Goal: Task Accomplishment & Management: Use online tool/utility

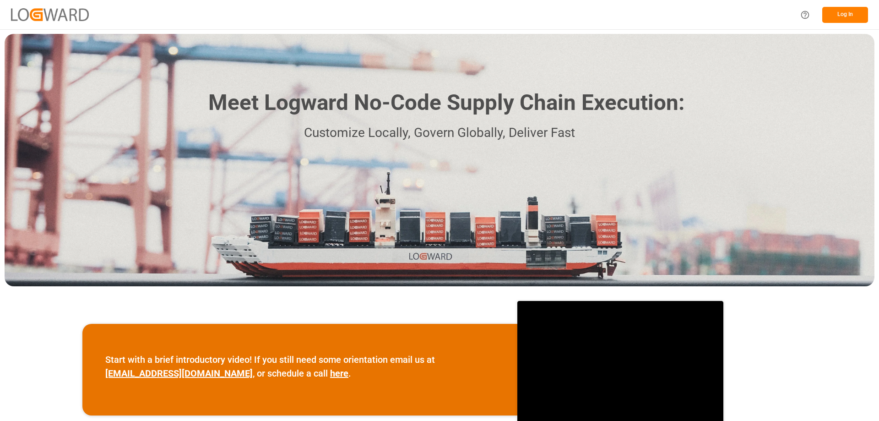
click at [800, 59] on div "Meet Logward No-Code Supply Chain Execution: Customize Locally, Govern Globally…" at bounding box center [439, 160] width 869 height 252
click at [840, 18] on button "Log In" at bounding box center [845, 15] width 46 height 16
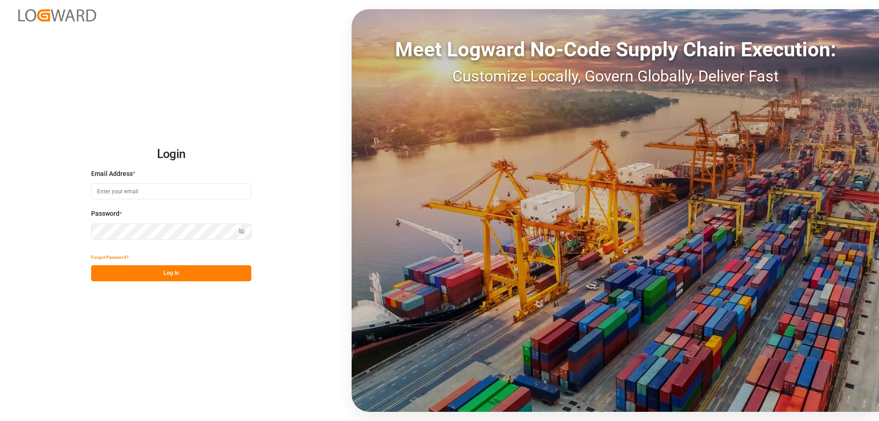
type input "[EMAIL_ADDRESS][DOMAIN_NAME]"
click at [162, 275] on button "Log In" at bounding box center [171, 273] width 160 height 16
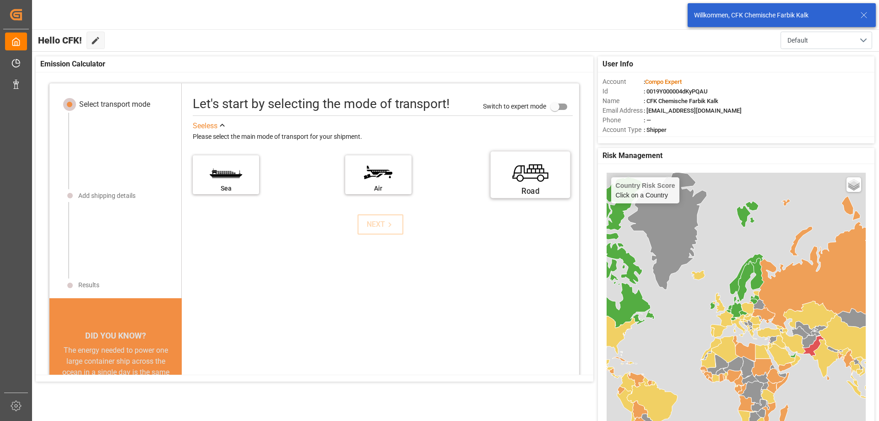
click at [527, 186] on div "Road" at bounding box center [530, 190] width 69 height 11
click at [0, 0] on input "Road" at bounding box center [0, 0] width 0 height 0
click at [385, 224] on icon at bounding box center [390, 225] width 10 height 10
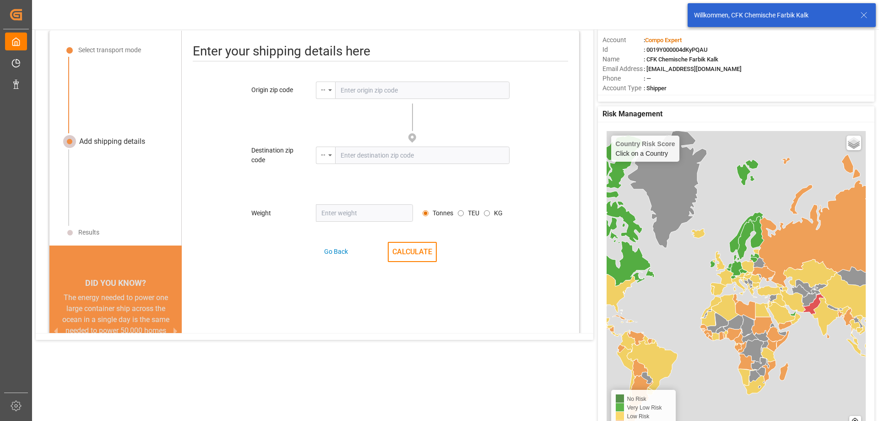
scroll to position [43, 0]
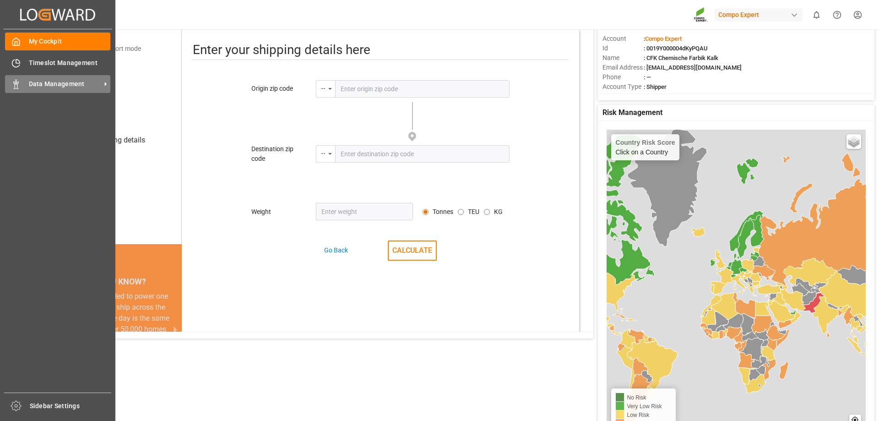
click at [61, 83] on span "Data Management" at bounding box center [65, 84] width 72 height 10
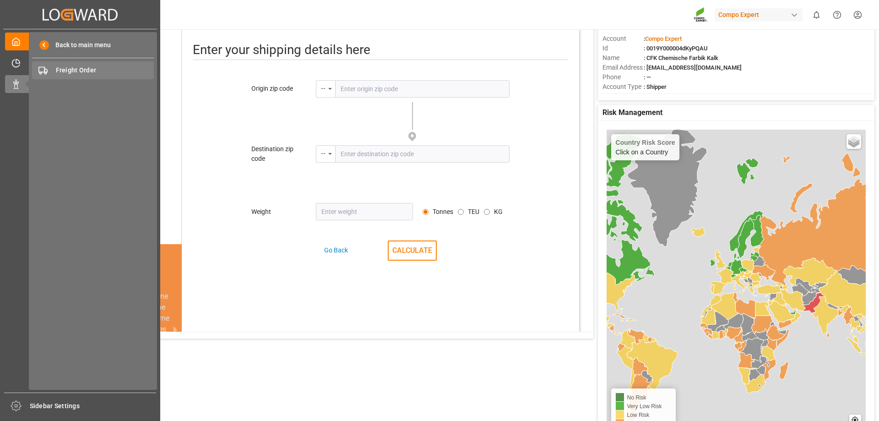
click at [118, 72] on span "Freight Order" at bounding box center [105, 70] width 98 height 10
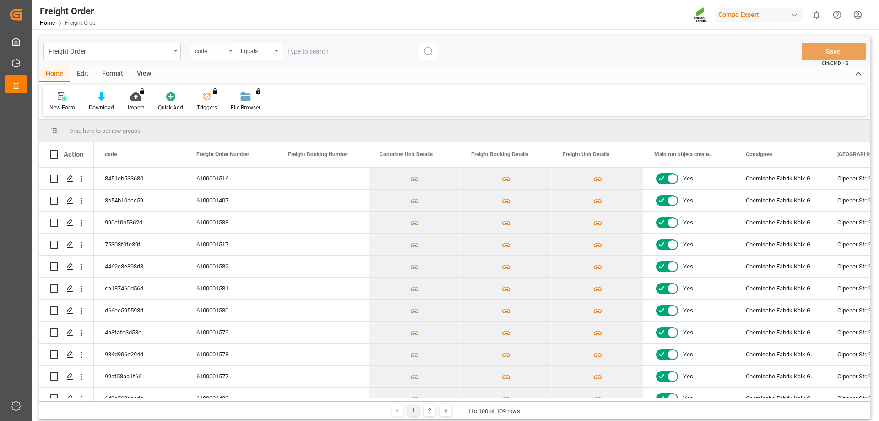
click at [228, 48] on div "code" at bounding box center [213, 51] width 46 height 17
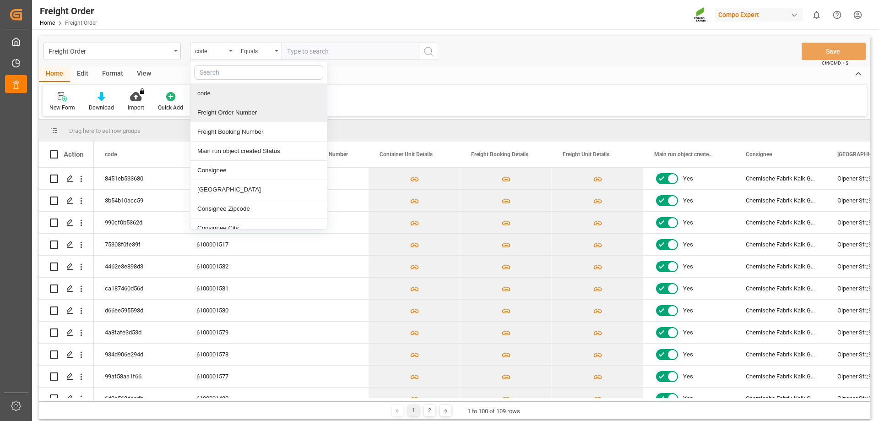
click at [235, 118] on div "Freight Order Number" at bounding box center [258, 112] width 136 height 19
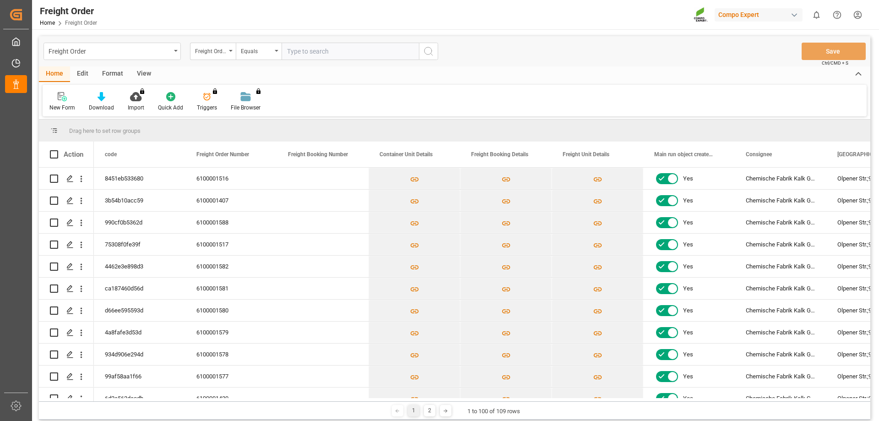
click at [323, 55] on input "text" at bounding box center [349, 51] width 137 height 17
type input "6100001579"
click at [432, 49] on icon "search button" at bounding box center [428, 51] width 11 height 11
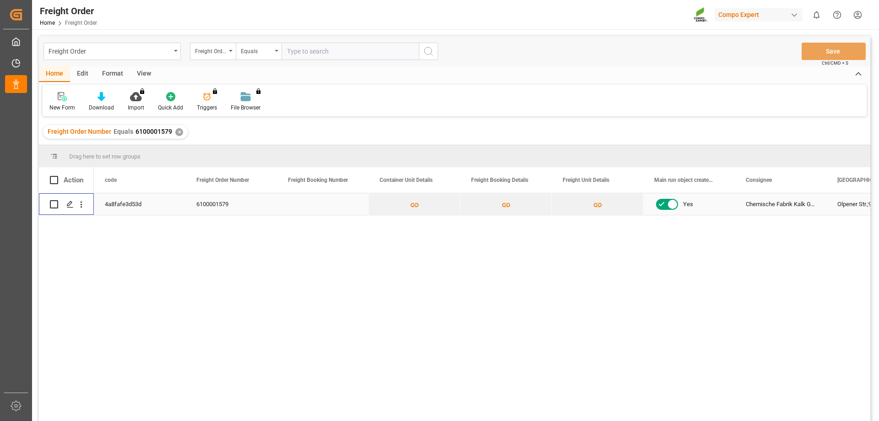
click at [52, 206] on input "Press Space to toggle row selection (unchecked)" at bounding box center [54, 204] width 8 height 8
checkbox input "true"
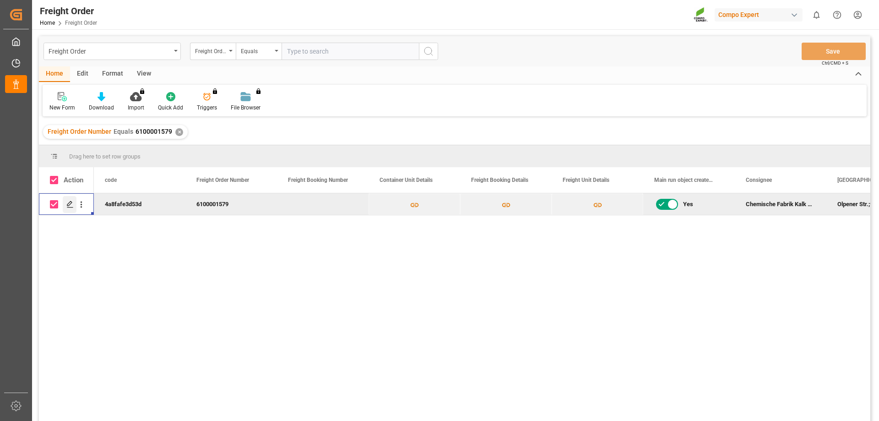
click at [66, 205] on div "Press SPACE to deselect this row." at bounding box center [70, 204] width 14 height 17
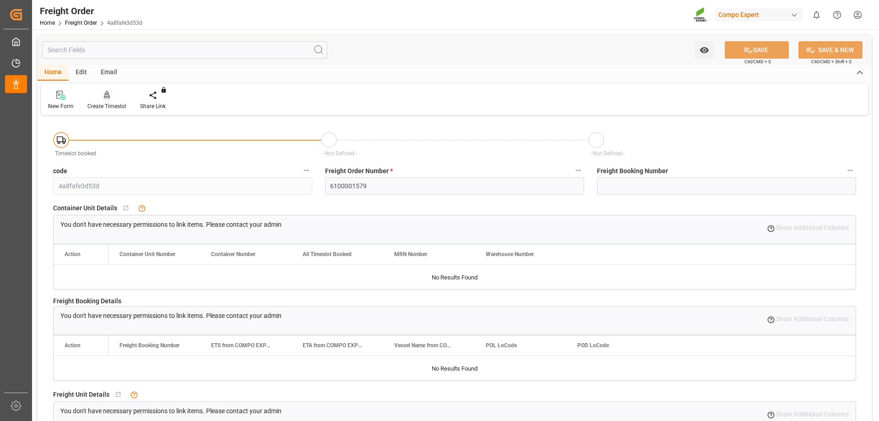
click at [109, 98] on icon at bounding box center [107, 95] width 6 height 9
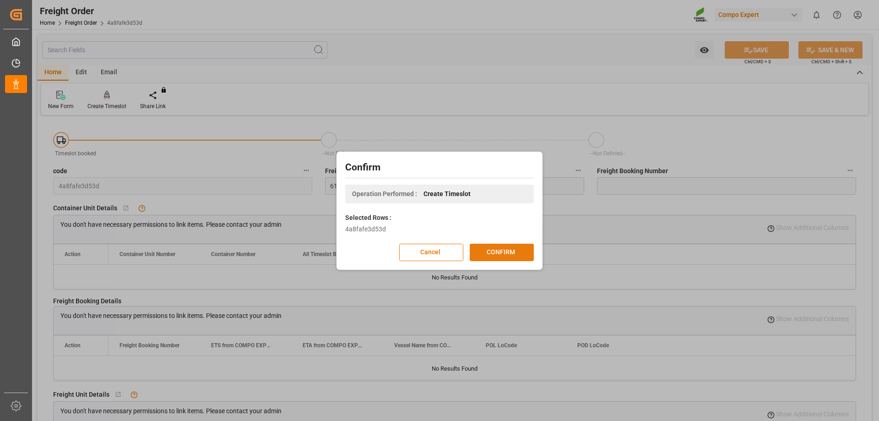
click at [507, 247] on button "CONFIRM" at bounding box center [501, 251] width 64 height 17
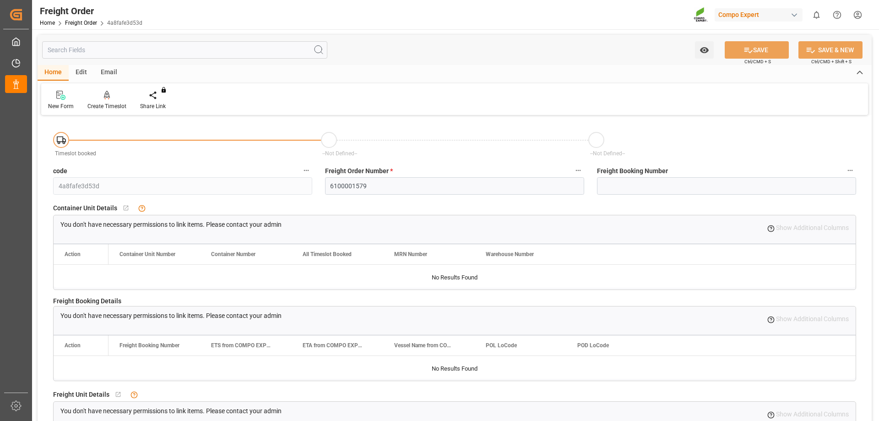
click at [858, 13] on html "Created by potrace 1.15, written by [PERSON_NAME] [DATE]-[DATE] Created by potr…" at bounding box center [439, 210] width 879 height 421
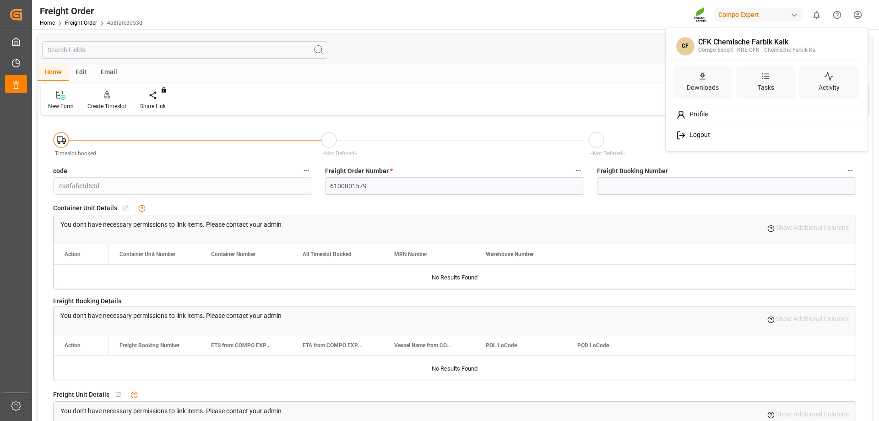
click at [703, 133] on span "Logout" at bounding box center [697, 135] width 24 height 8
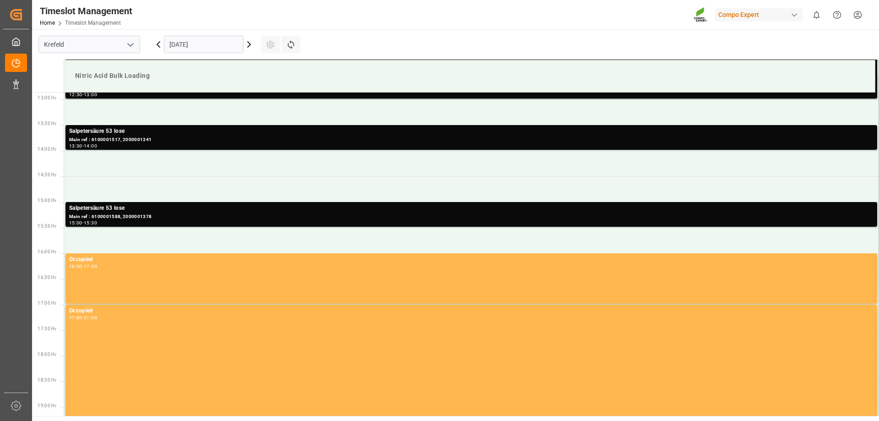
scroll to position [660, 0]
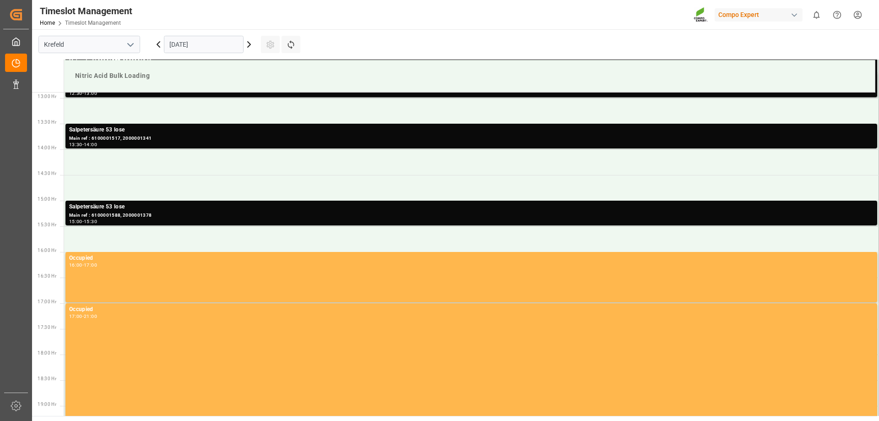
click at [248, 45] on icon at bounding box center [248, 44] width 11 height 11
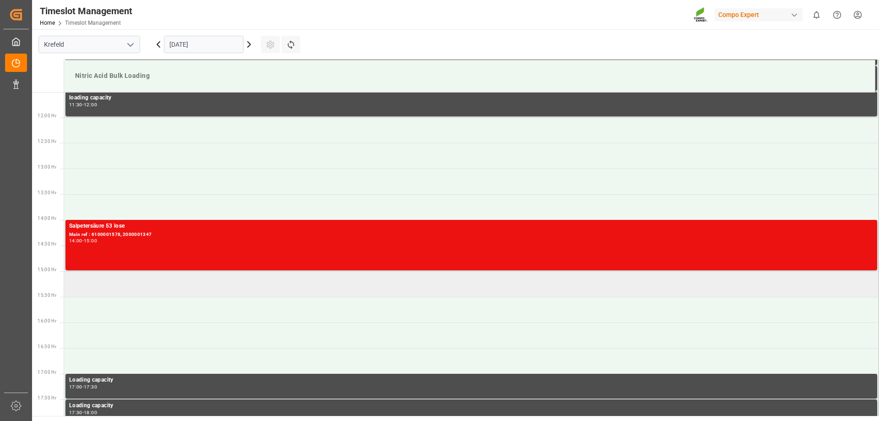
scroll to position [569, 0]
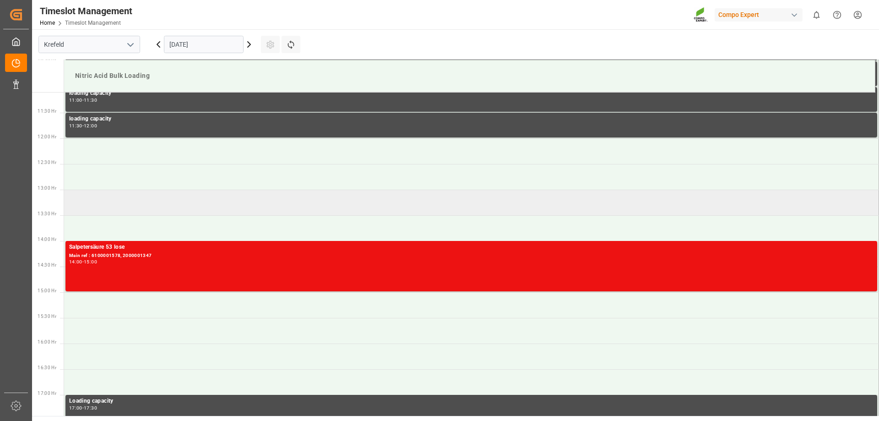
click at [128, 196] on td at bounding box center [471, 202] width 815 height 26
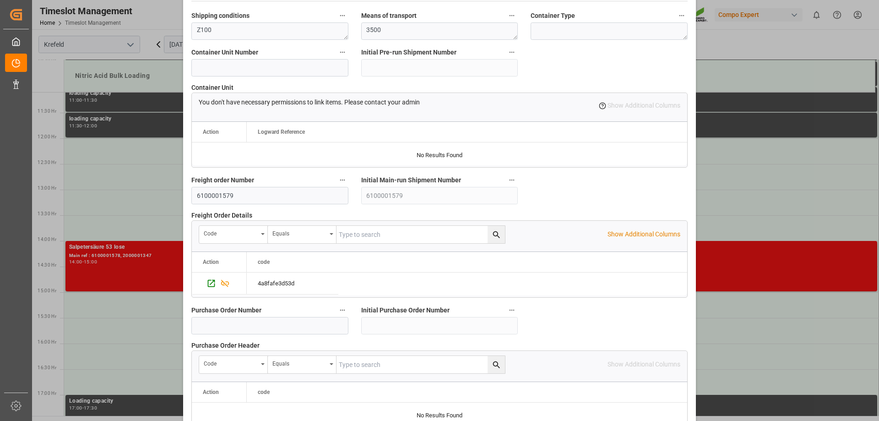
scroll to position [847, 0]
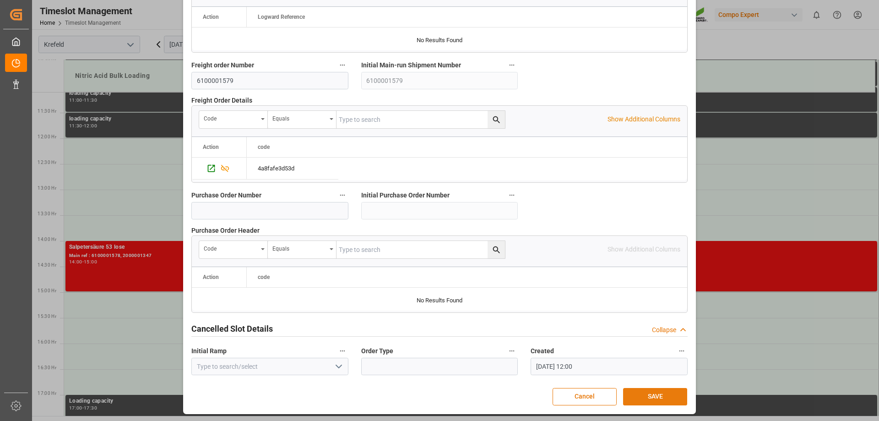
click at [661, 396] on button "SAVE" at bounding box center [655, 396] width 64 height 17
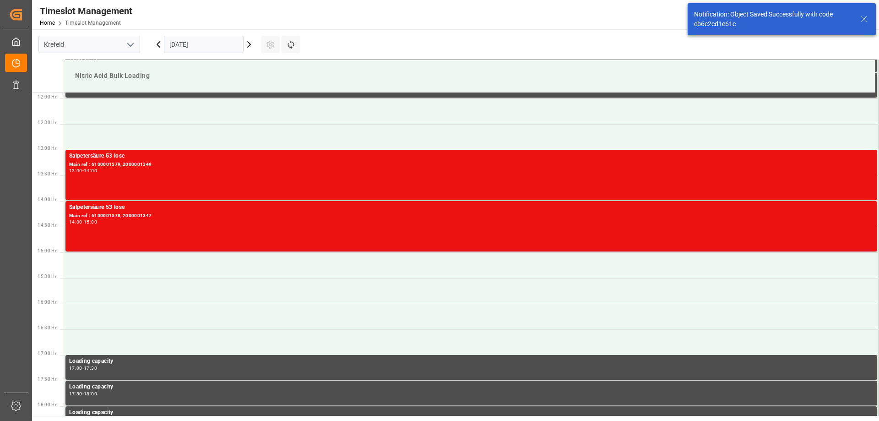
scroll to position [609, 0]
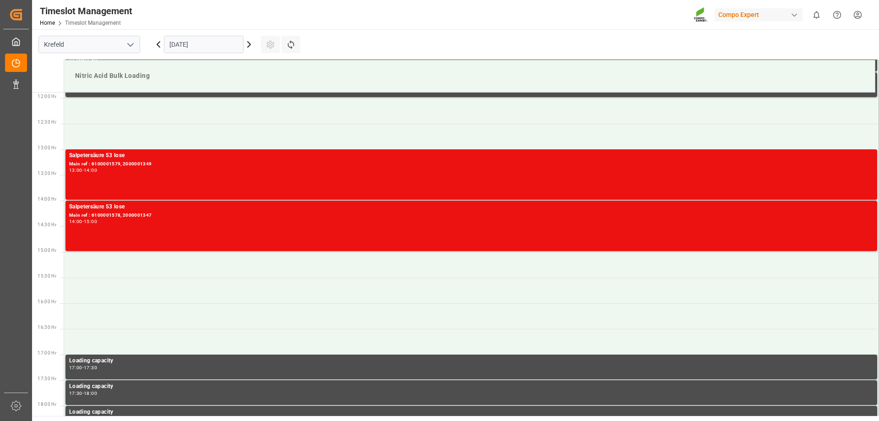
click at [863, 14] on html "Created by potrace 1.15, written by Peter Selinger 2001-2017 Created by potrace…" at bounding box center [439, 210] width 879 height 421
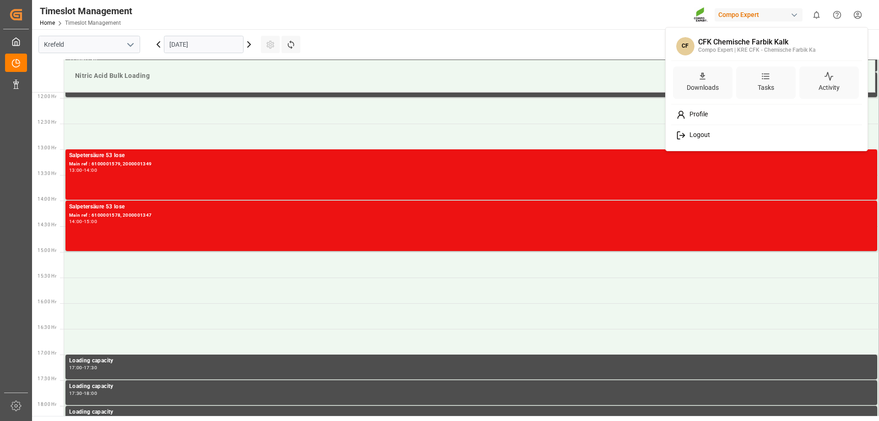
click at [702, 134] on span "Logout" at bounding box center [697, 135] width 24 height 8
